Goal: Task Accomplishment & Management: Use online tool/utility

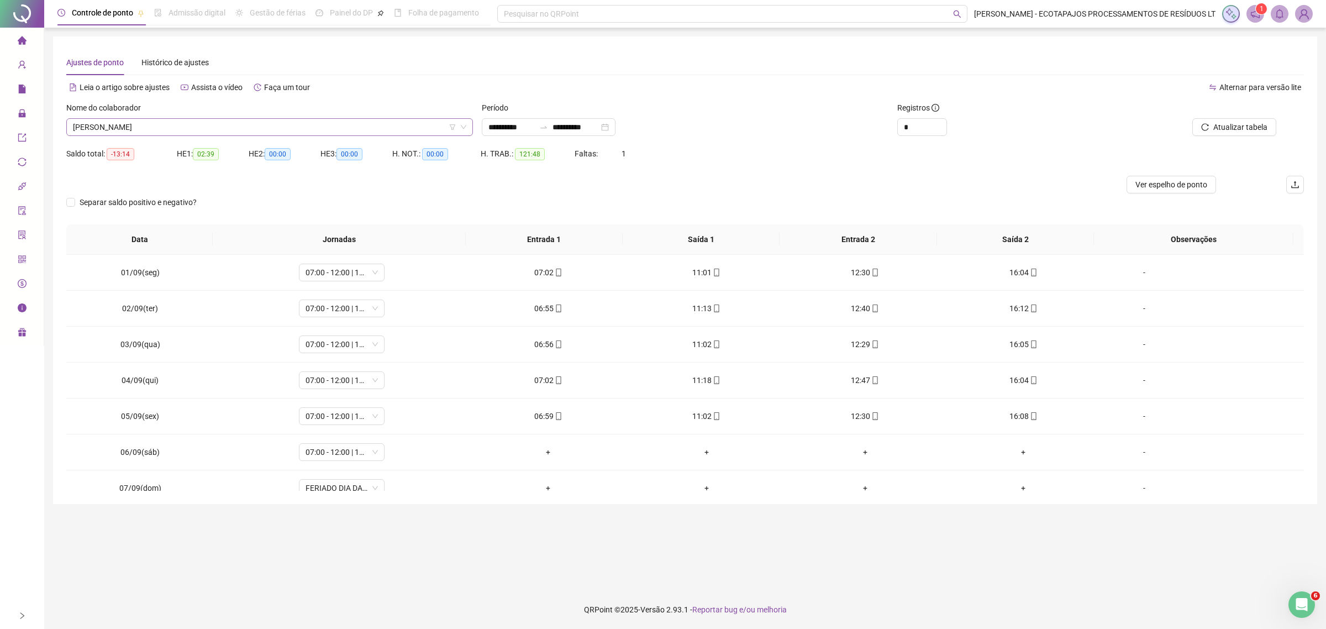
click at [230, 123] on span "[PERSON_NAME]" at bounding box center [269, 127] width 393 height 17
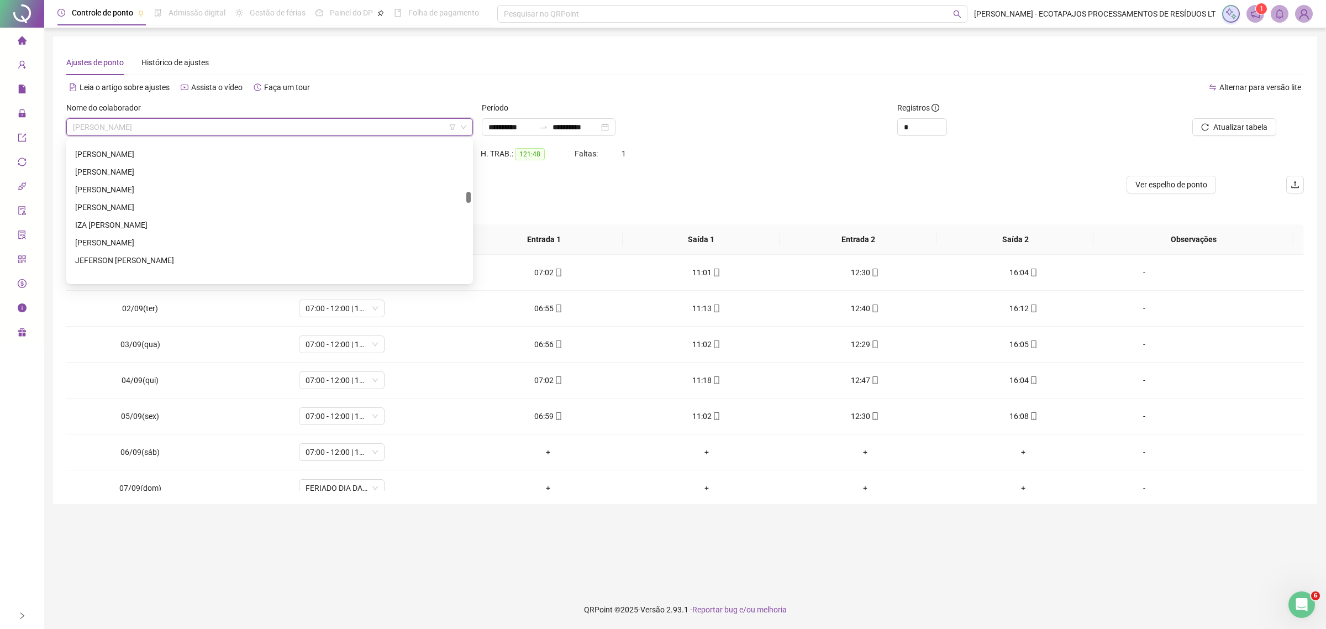
scroll to position [852, 0]
click at [197, 141] on div "[PERSON_NAME]" at bounding box center [269, 146] width 389 height 12
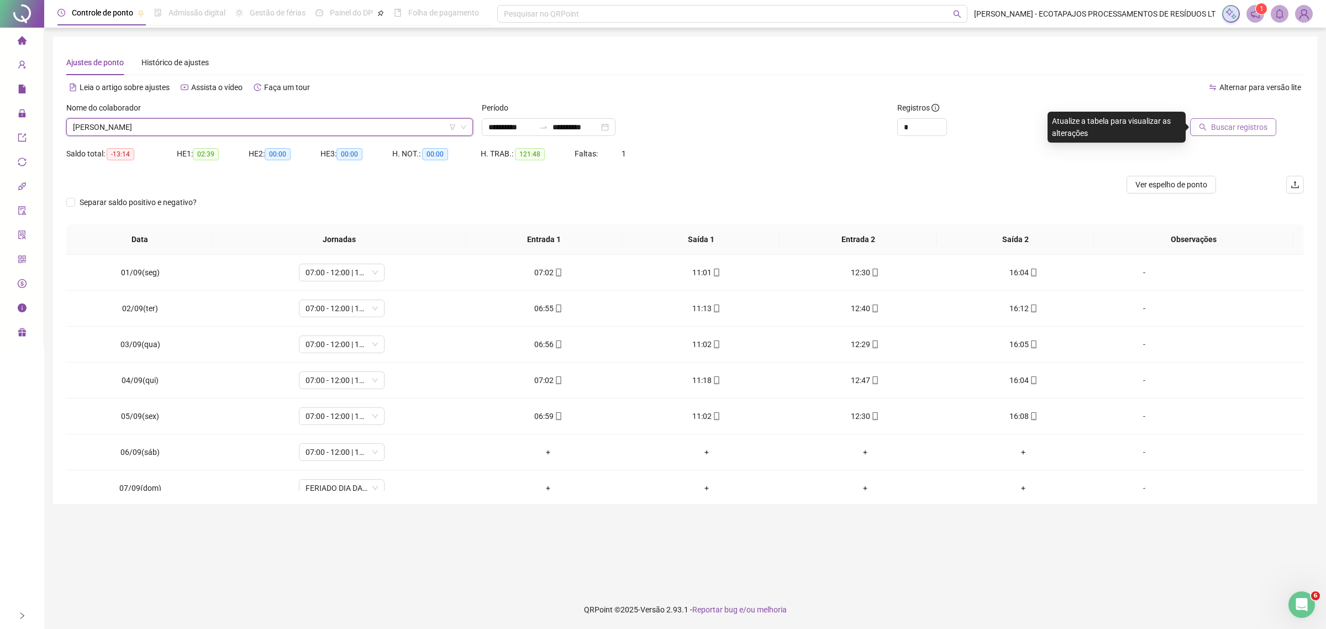
click at [1238, 128] on span "Buscar registros" at bounding box center [1239, 127] width 56 height 12
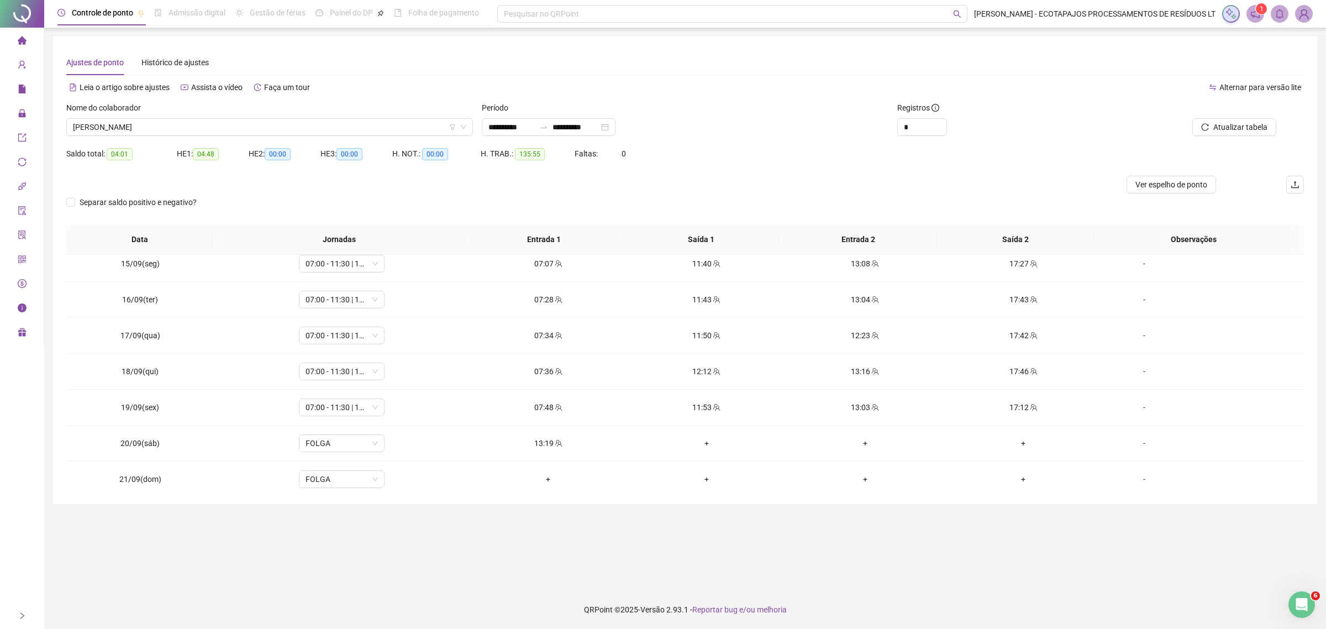
scroll to position [521, 0]
click at [711, 438] on div "+" at bounding box center [707, 436] width 141 height 12
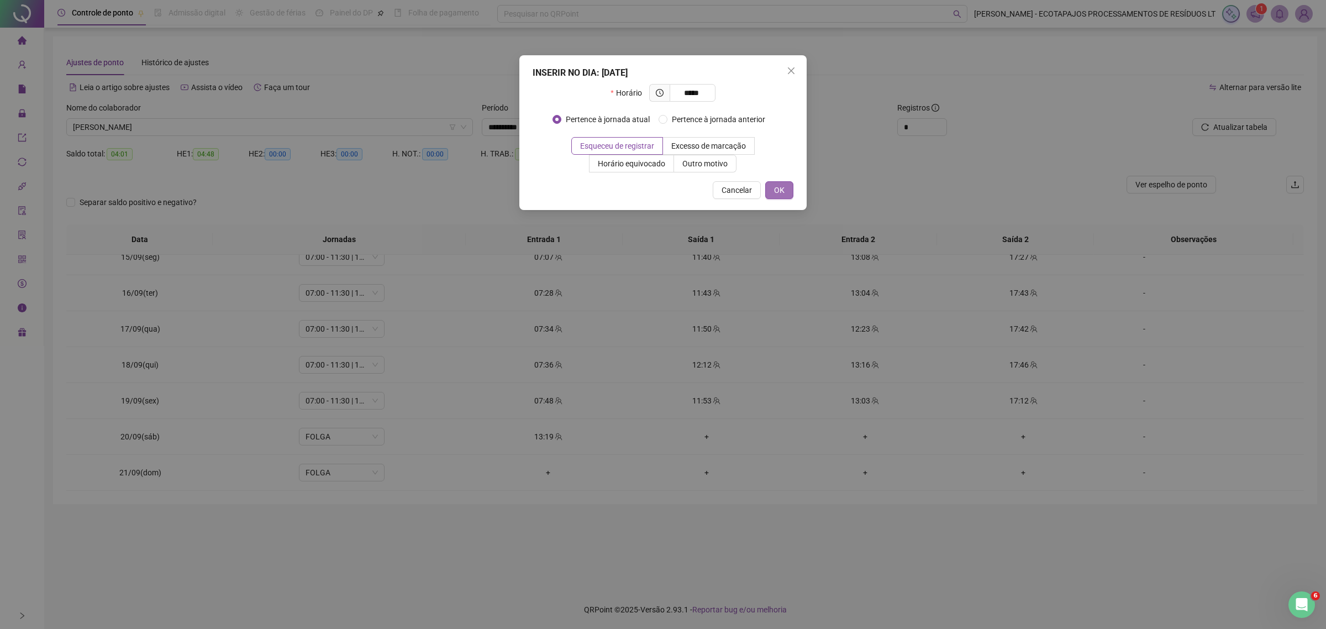
type input "*****"
click at [780, 187] on span "OK" at bounding box center [779, 190] width 10 height 12
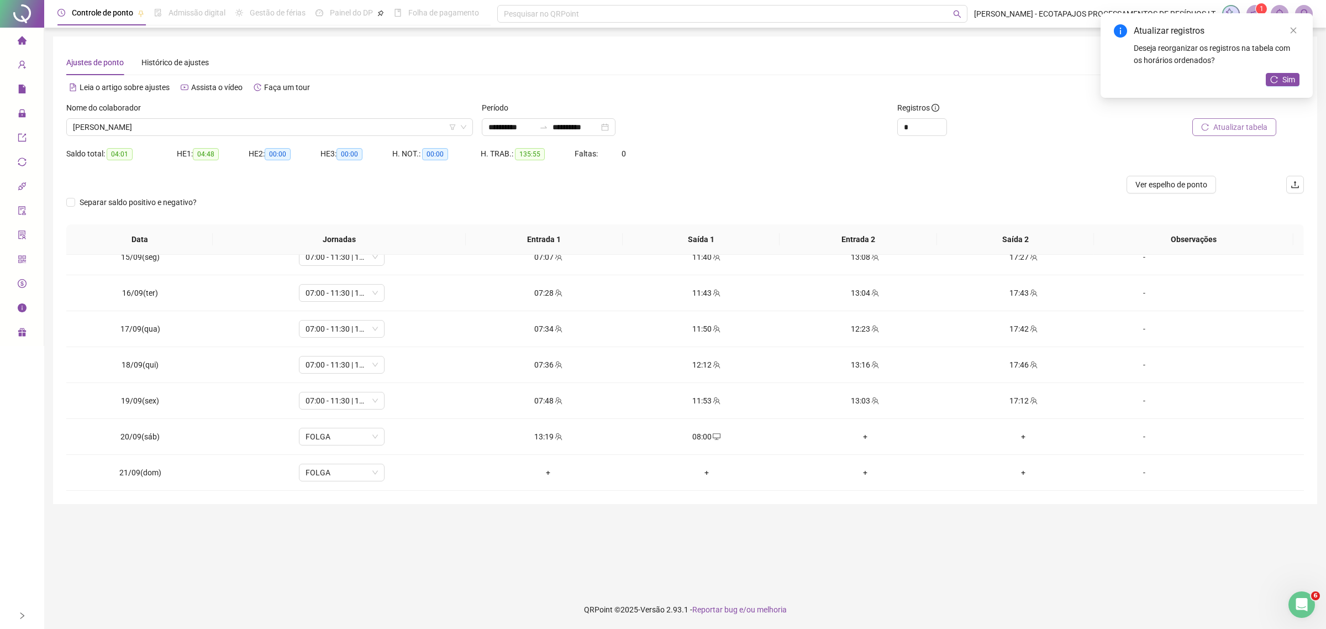
click at [1215, 128] on span "Atualizar tabela" at bounding box center [1241, 127] width 54 height 12
click at [281, 123] on span "[PERSON_NAME]" at bounding box center [269, 127] width 393 height 17
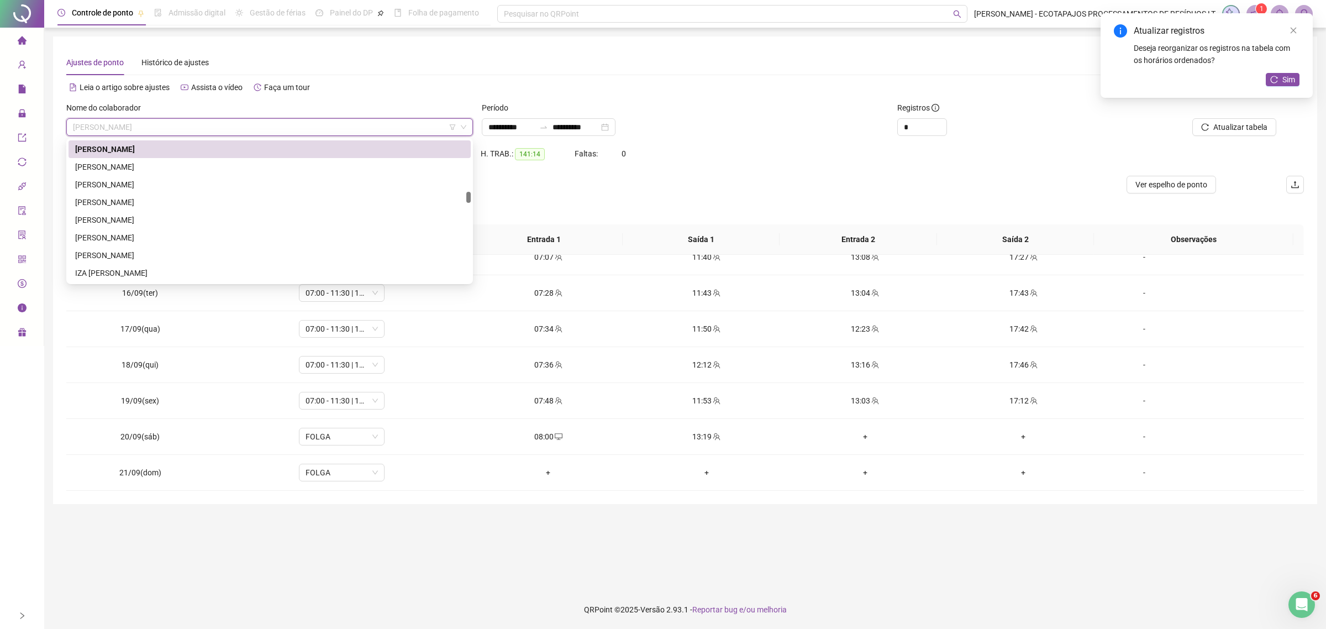
drag, startPoint x: 250, startPoint y: 154, endPoint x: 507, endPoint y: 150, distance: 256.4
click at [251, 154] on div "[PERSON_NAME]" at bounding box center [269, 149] width 389 height 12
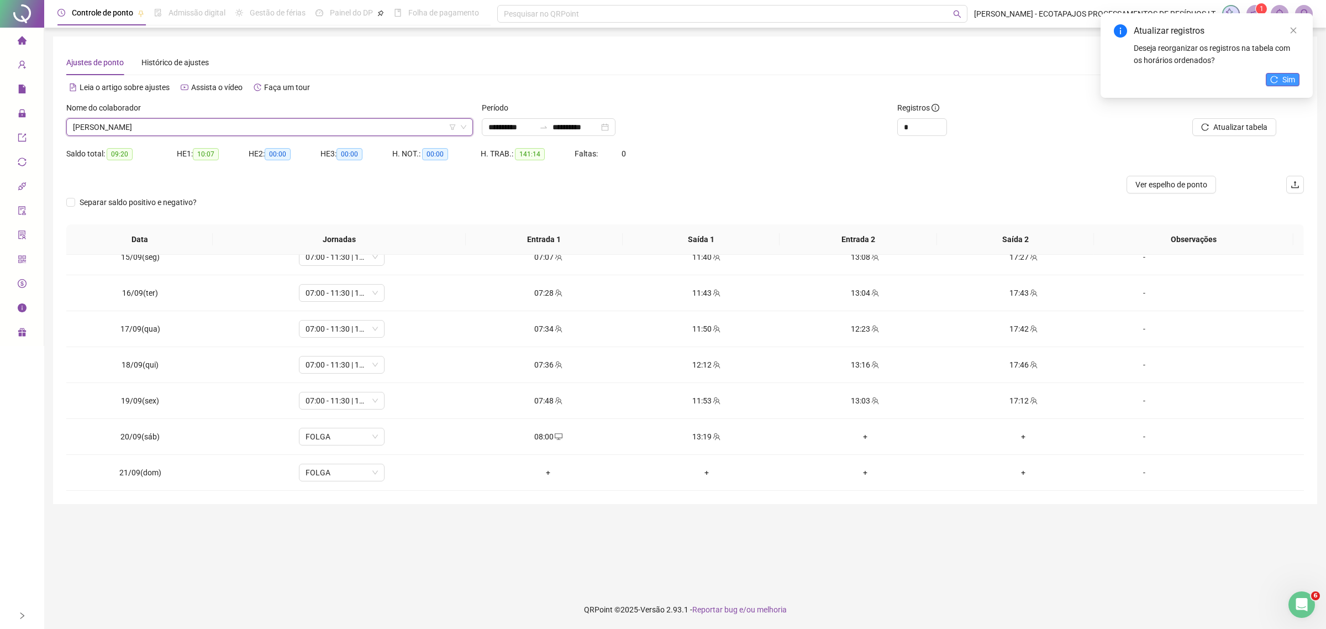
click at [1275, 79] on icon "reload" at bounding box center [1274, 80] width 8 height 8
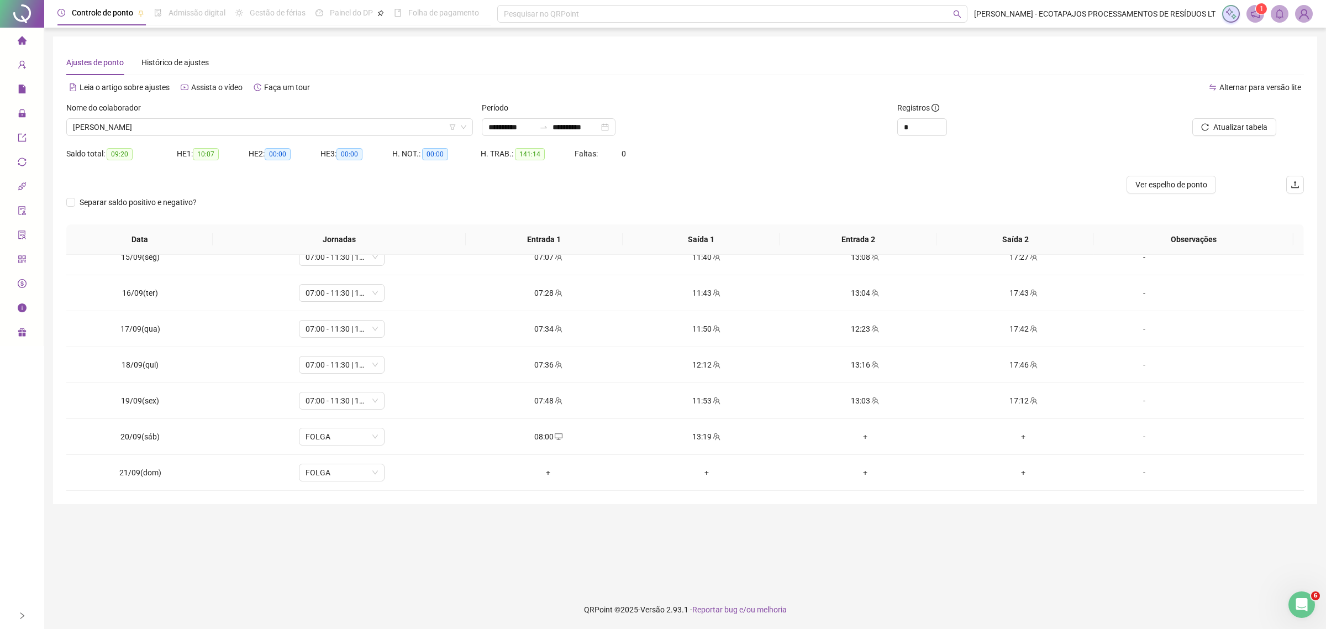
click at [1253, 132] on span "Atualizar tabela" at bounding box center [1241, 127] width 54 height 12
click at [570, 123] on input "**********" at bounding box center [576, 127] width 46 height 12
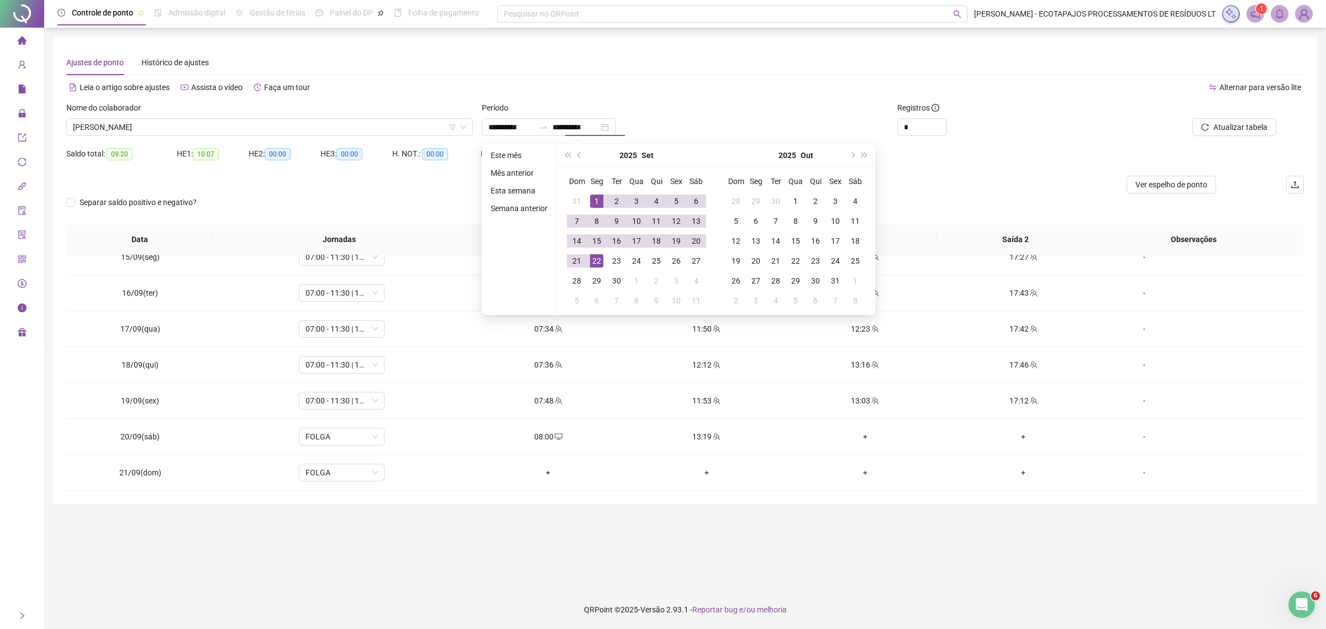
type input "**********"
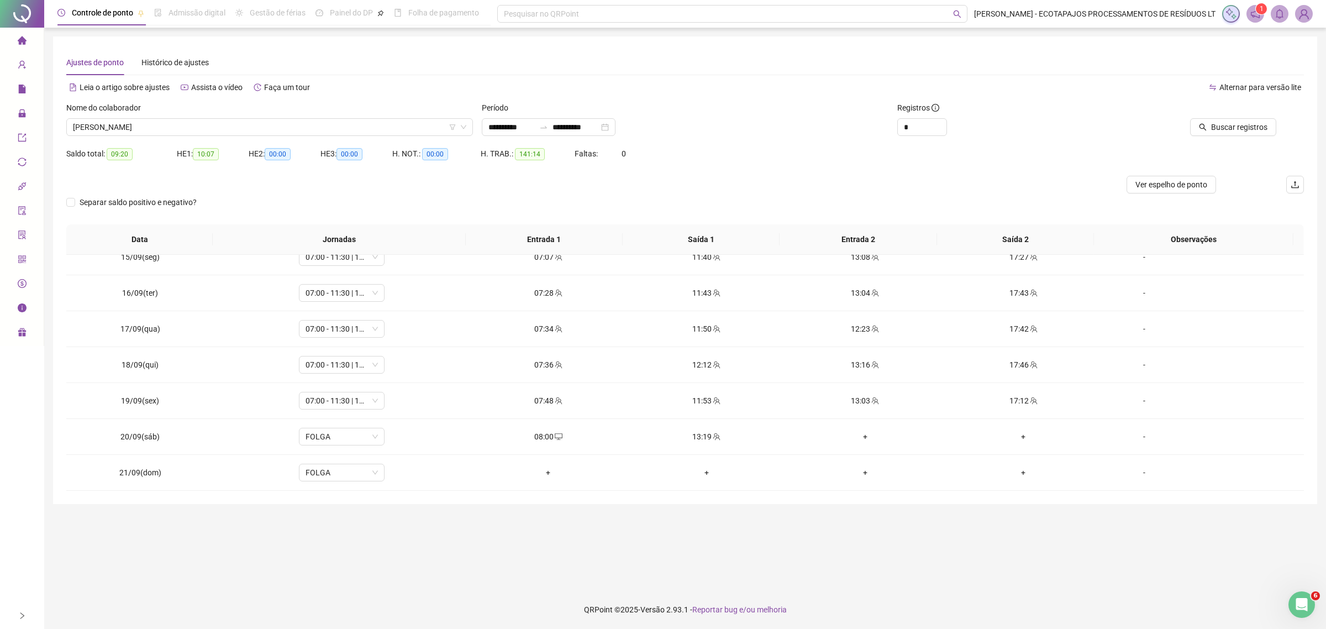
click at [677, 114] on div "Período" at bounding box center [685, 110] width 407 height 17
click at [1219, 132] on span "Buscar registros" at bounding box center [1239, 127] width 56 height 12
click at [692, 470] on div "+" at bounding box center [707, 472] width 141 height 12
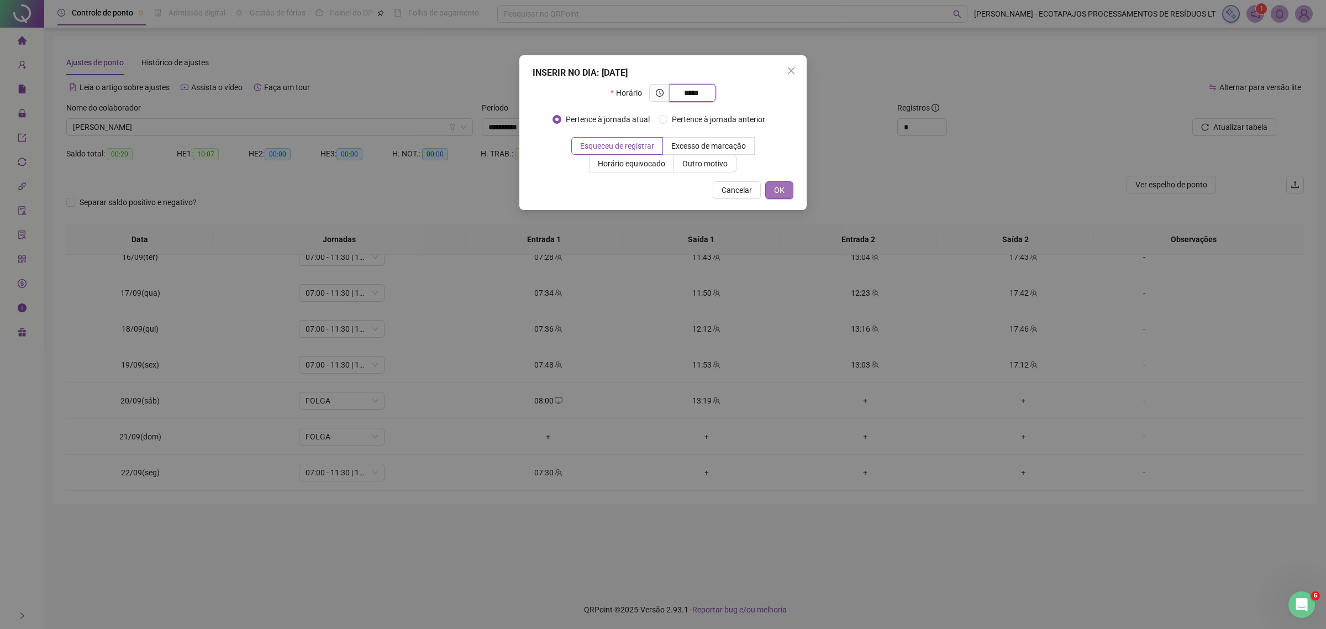
type input "*****"
click at [784, 189] on button "OK" at bounding box center [779, 190] width 28 height 18
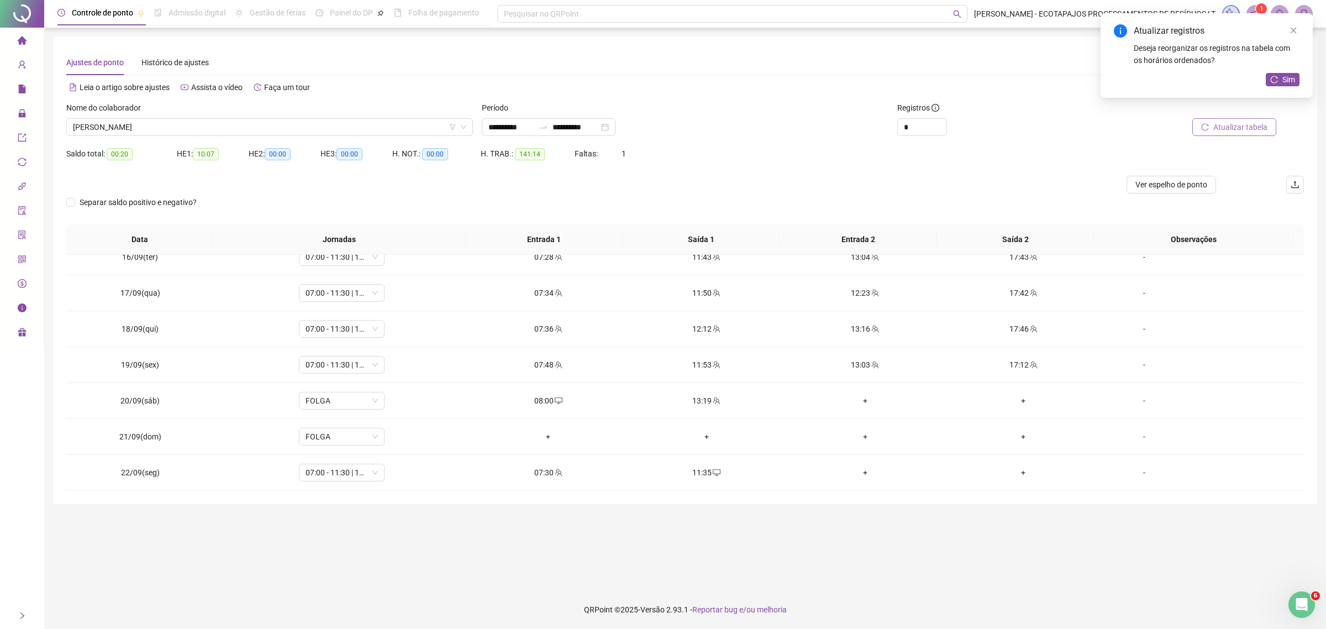
click at [1216, 129] on span "Atualizar tabela" at bounding box center [1241, 127] width 54 height 12
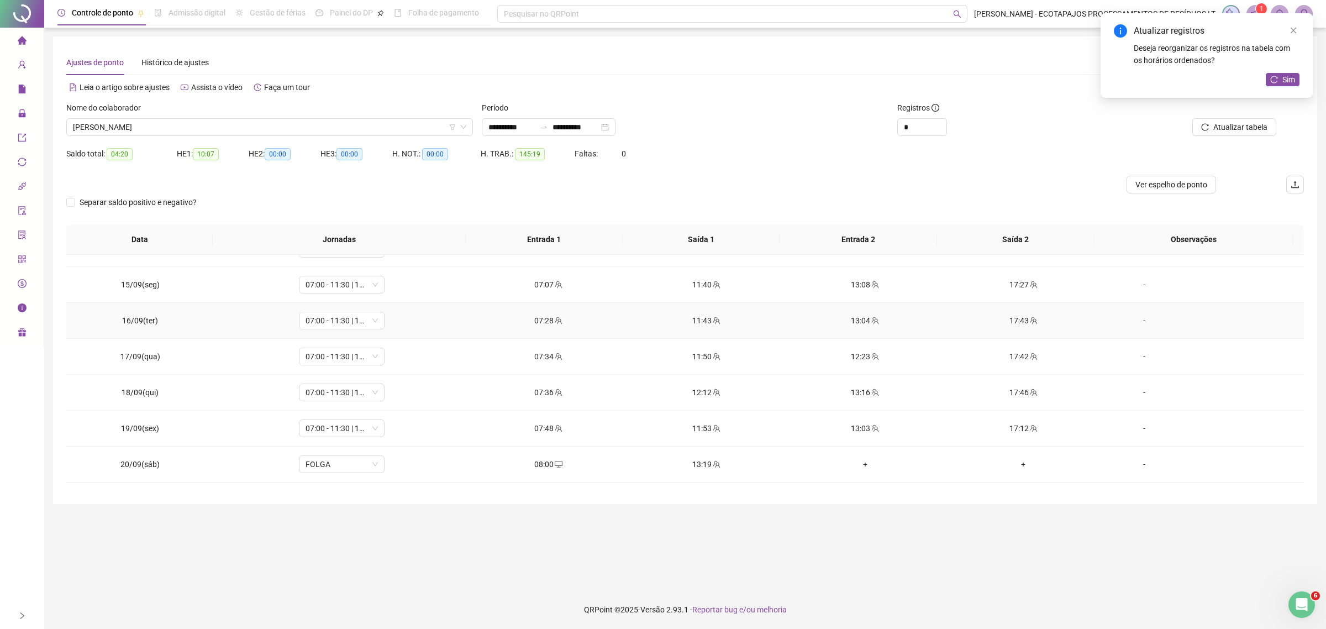
scroll to position [487, 0]
click at [376, 123] on span "[PERSON_NAME]" at bounding box center [269, 127] width 393 height 17
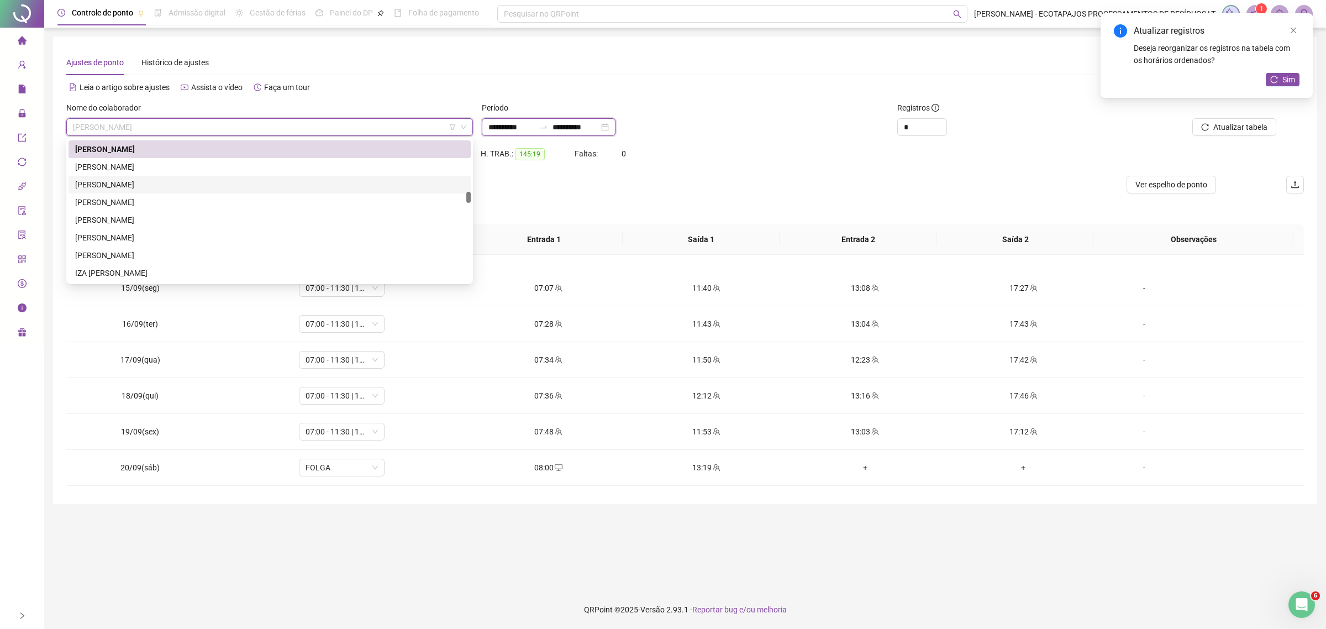
click at [573, 129] on input "**********" at bounding box center [576, 127] width 46 height 12
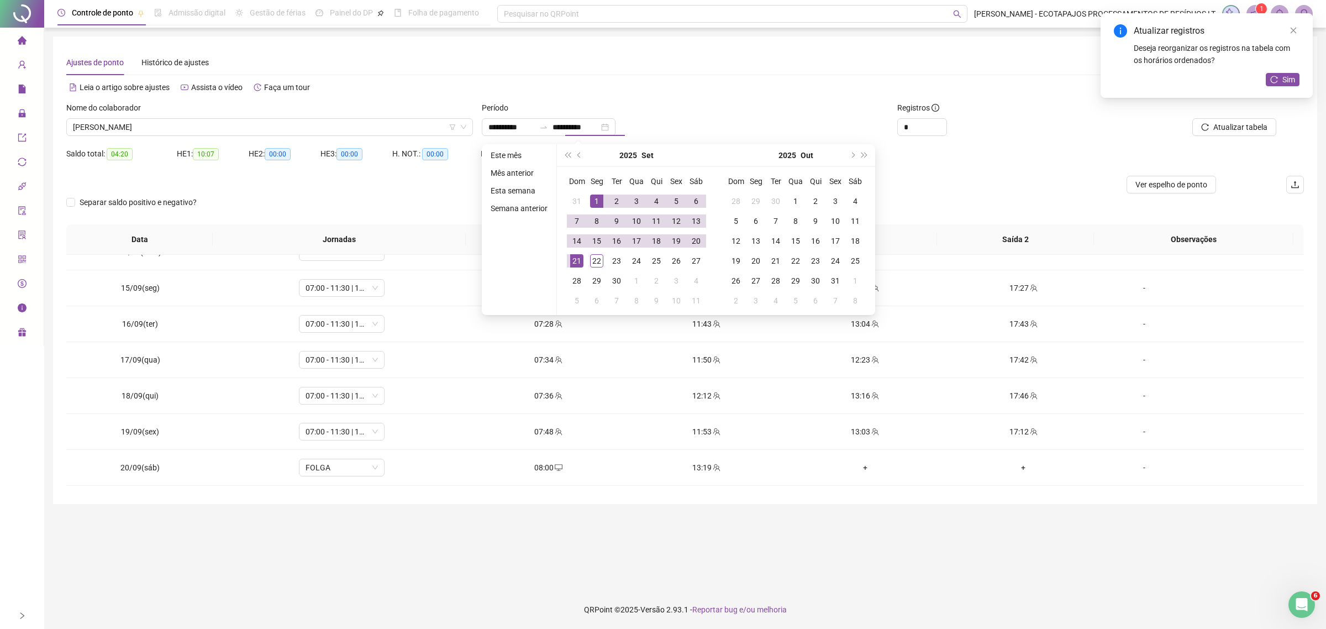
type input "**********"
click at [791, 54] on div "Ajustes de ponto Histórico de ajustes" at bounding box center [685, 62] width 1238 height 25
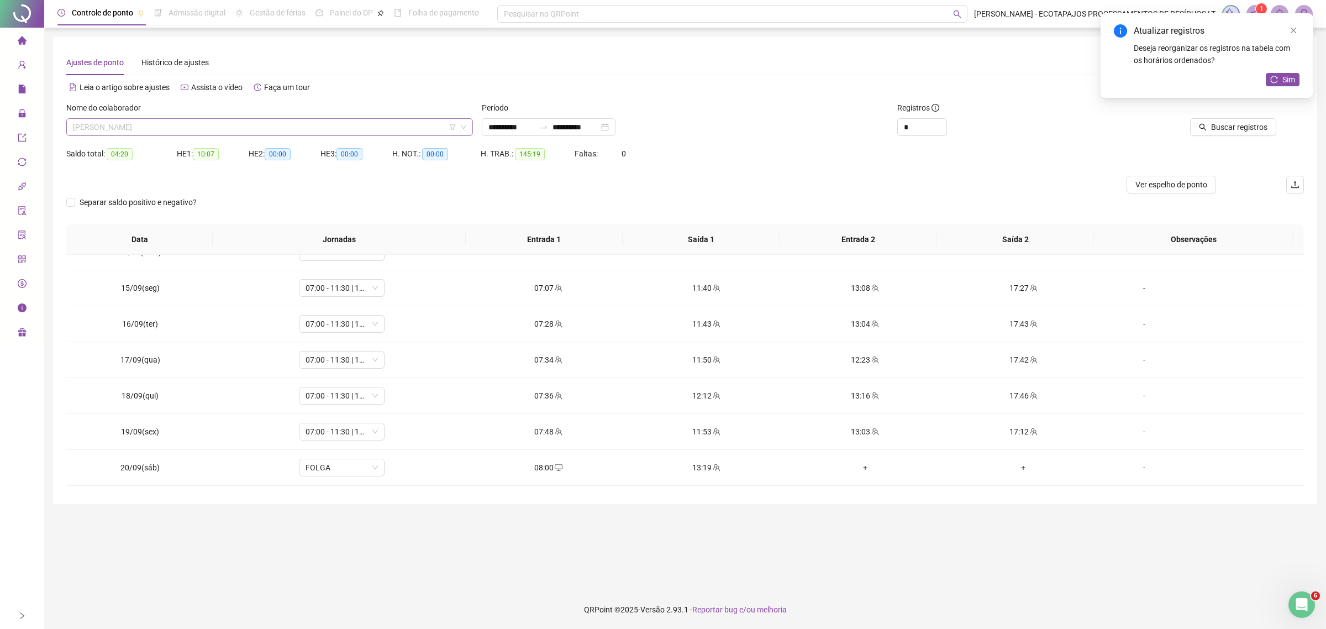
click at [372, 120] on span "[PERSON_NAME]" at bounding box center [269, 127] width 393 height 17
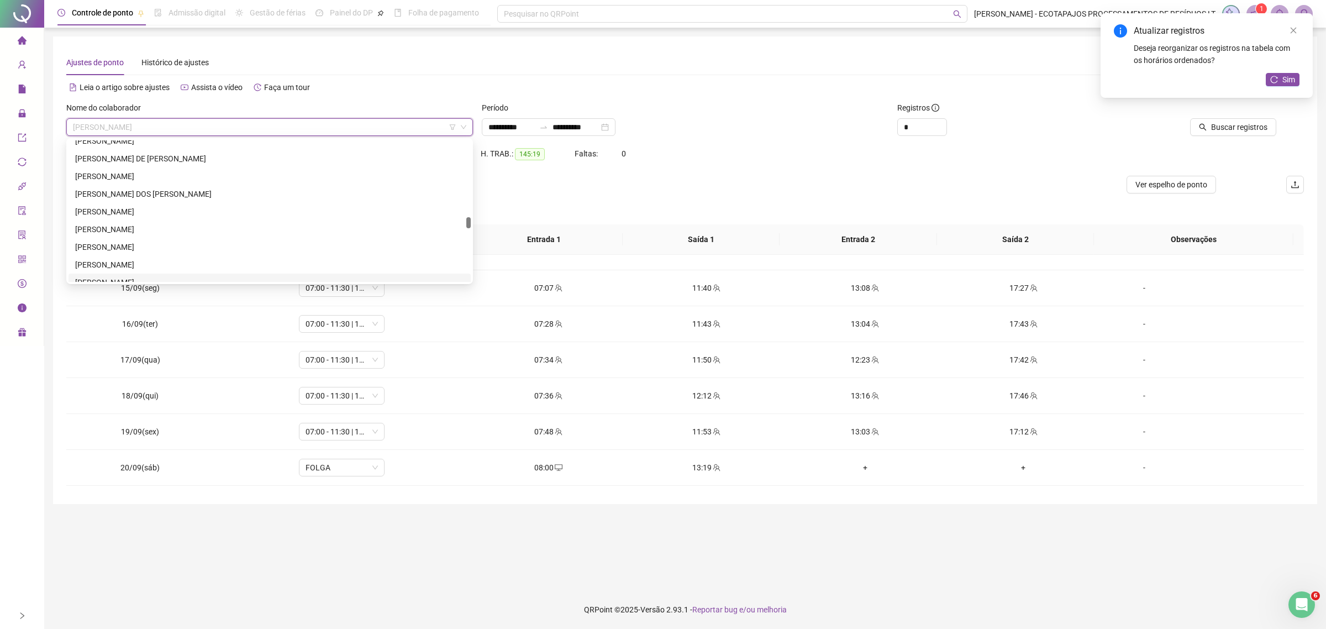
scroll to position [1273, 0]
drag, startPoint x: 470, startPoint y: 228, endPoint x: 486, endPoint y: 224, distance: 16.9
click at [486, 224] on body "**********" at bounding box center [663, 314] width 1326 height 629
click at [196, 274] on div "[PERSON_NAME]" at bounding box center [269, 273] width 389 height 12
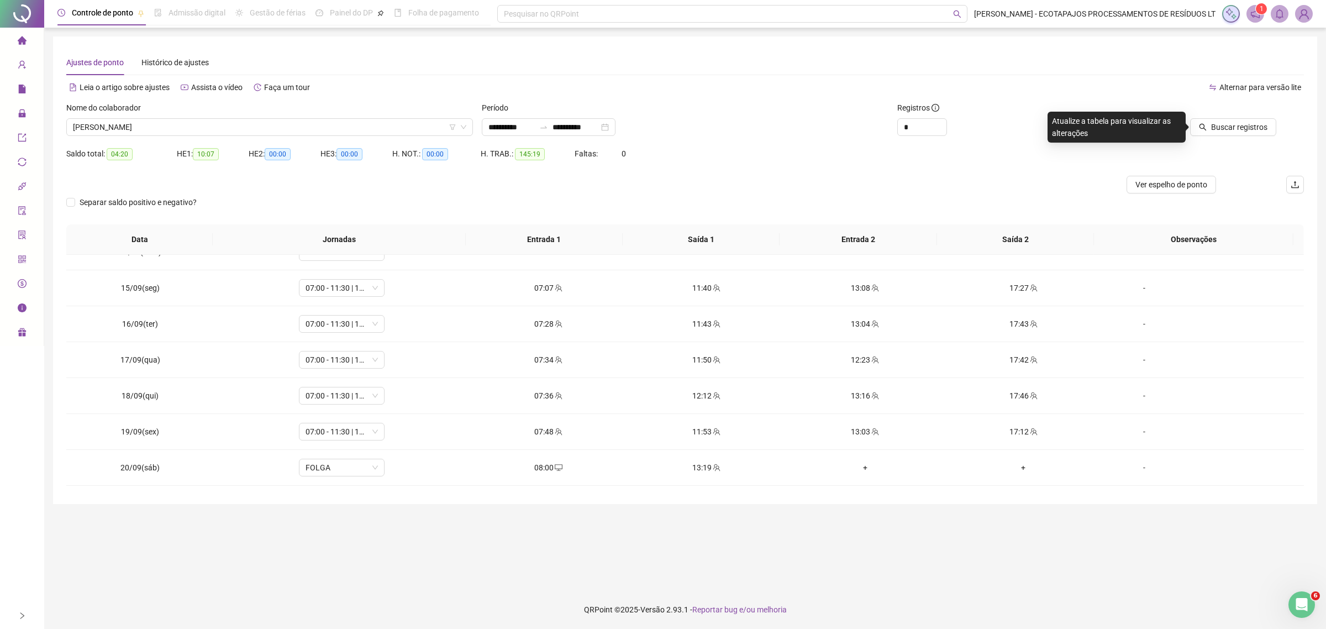
click at [1233, 136] on div "Buscar registros" at bounding box center [1205, 123] width 208 height 43
click at [1236, 133] on button "Buscar registros" at bounding box center [1233, 127] width 86 height 18
click at [1238, 130] on span "Atualizar tabela" at bounding box center [1241, 127] width 54 height 12
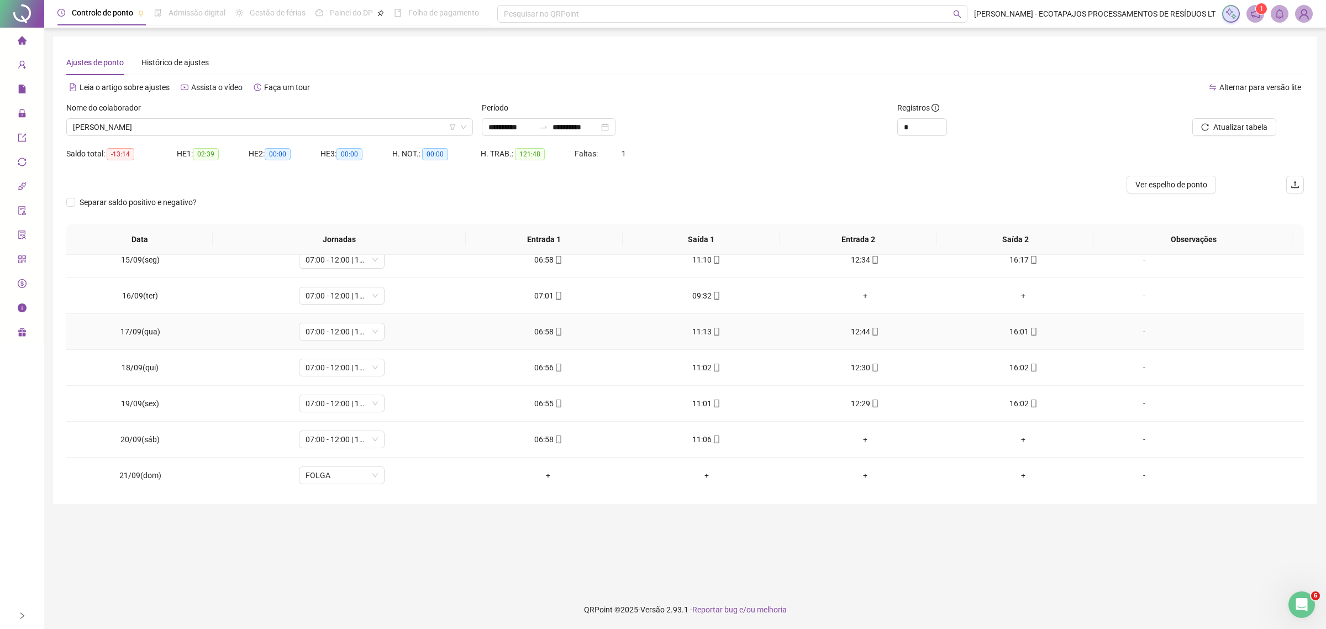
scroll to position [521, 0]
click at [1216, 130] on span "Atualizar tabela" at bounding box center [1241, 127] width 54 height 12
click at [1193, 118] on button "Atualizar tabela" at bounding box center [1235, 127] width 84 height 18
click at [1243, 127] on span "Atualizar tabela" at bounding box center [1241, 127] width 54 height 12
click at [1164, 187] on span "Ver espelho de ponto" at bounding box center [1172, 184] width 72 height 12
